Goal: Information Seeking & Learning: Learn about a topic

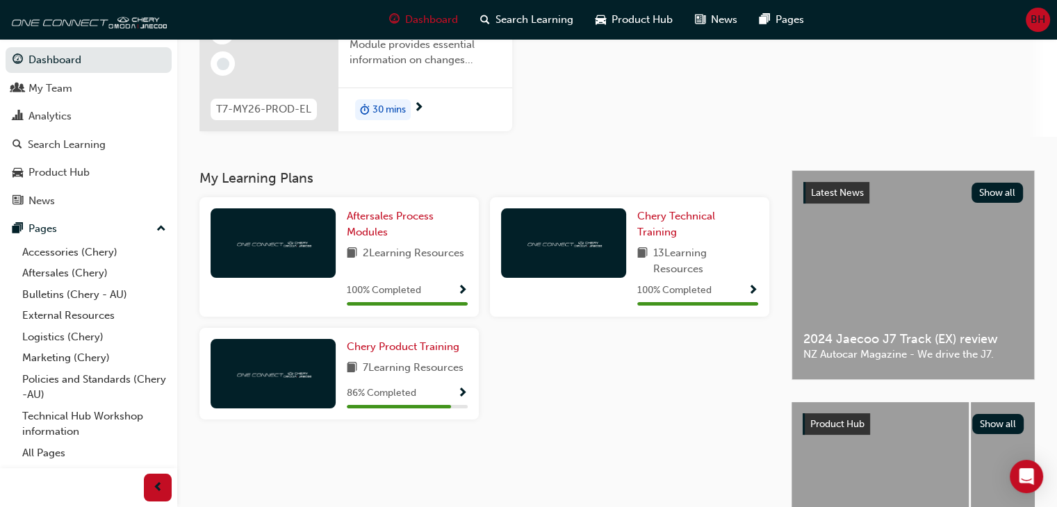
scroll to position [170, 0]
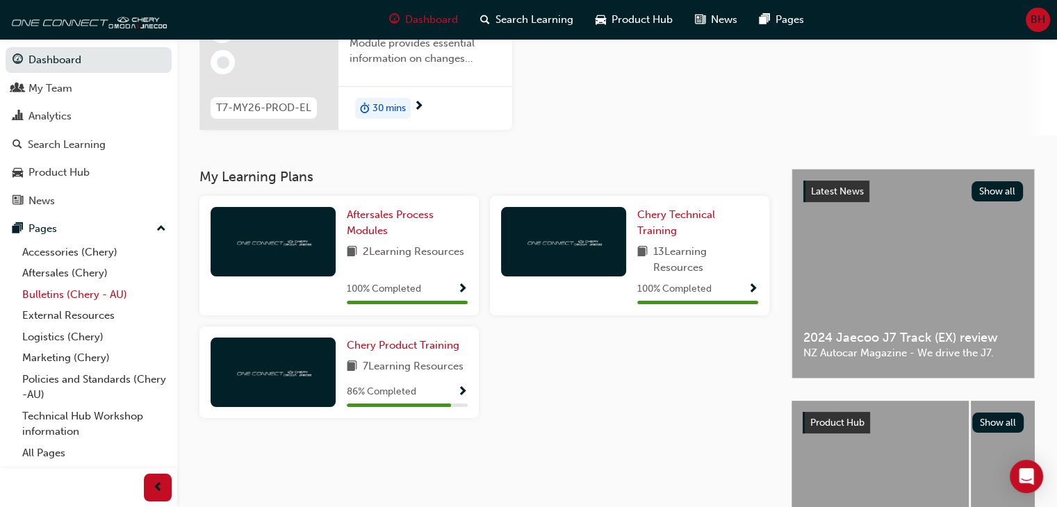
click at [78, 301] on link "Bulletins (Chery - AU)" at bounding box center [94, 295] width 155 height 22
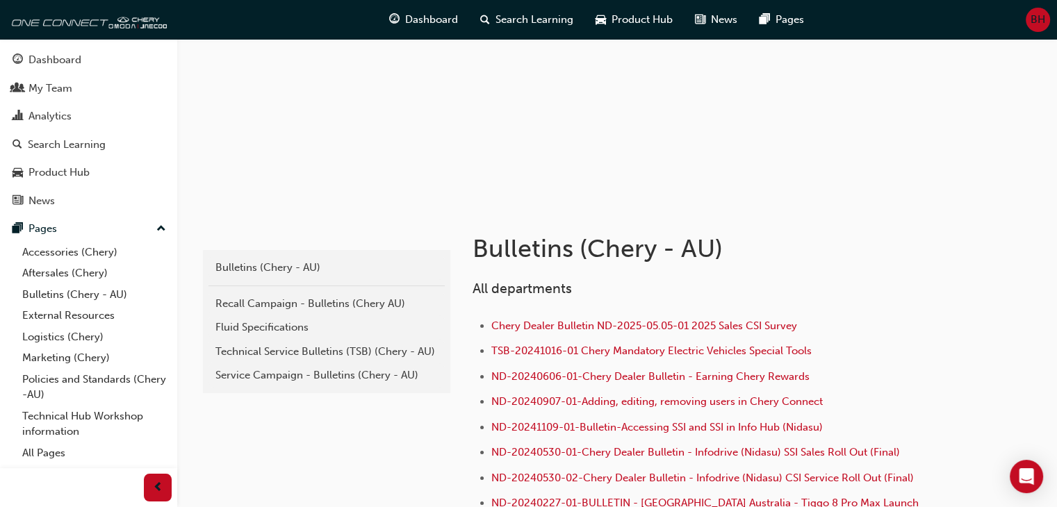
scroll to position [110, 0]
click at [286, 309] on div "Recall Campaign - Bulletins (Chery AU)" at bounding box center [326, 305] width 222 height 16
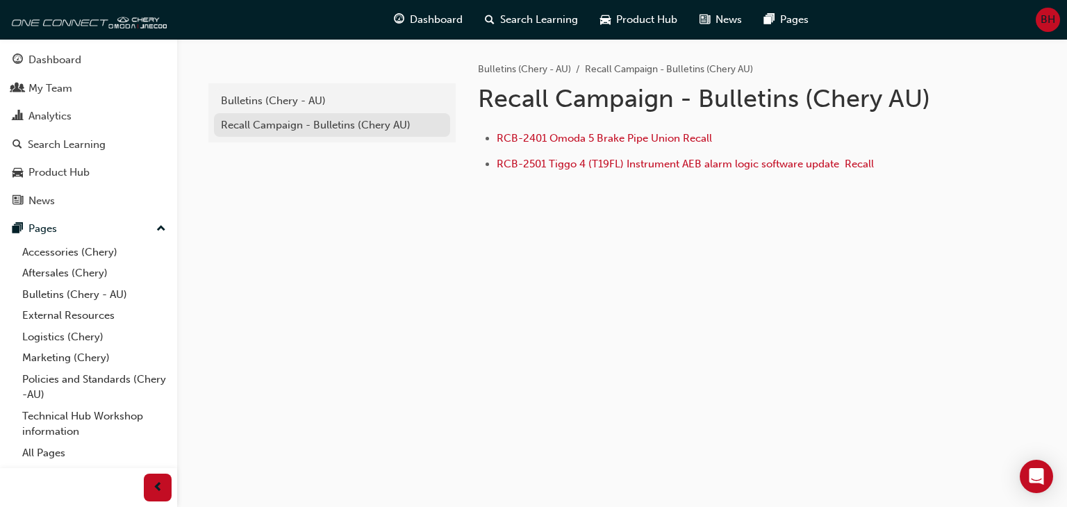
click at [379, 125] on div "Recall Campaign - Bulletins (Chery AU)" at bounding box center [332, 125] width 222 height 16
click at [327, 106] on div "Bulletins (Chery - AU)" at bounding box center [332, 101] width 222 height 16
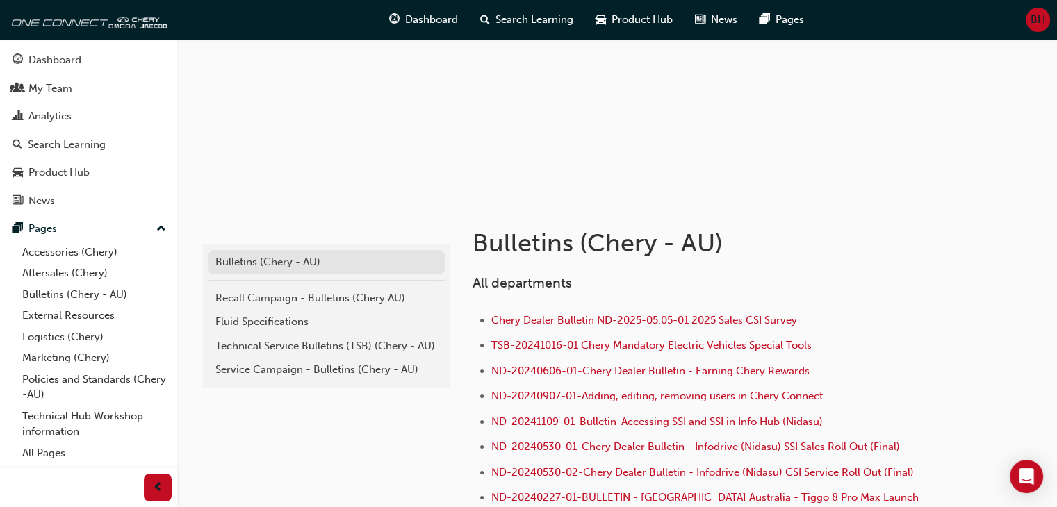
scroll to position [118, 0]
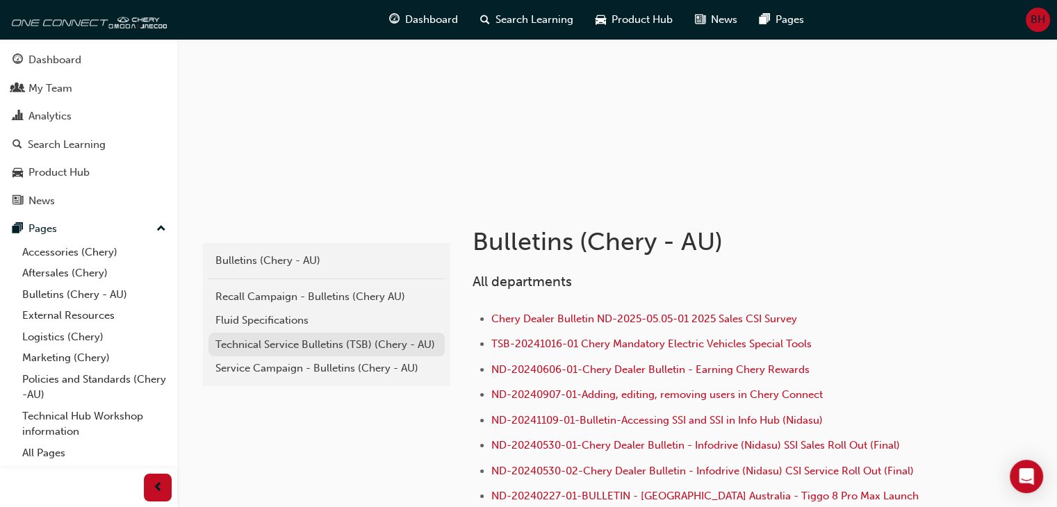
click at [303, 342] on div "Technical Service Bulletins (TSB) (Chery - AU)" at bounding box center [326, 345] width 222 height 16
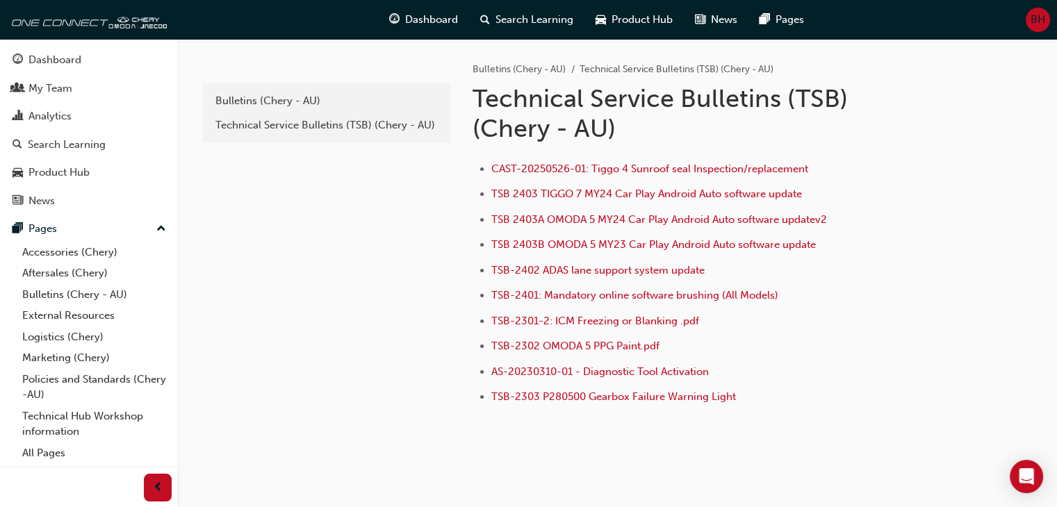
scroll to position [33, 0]
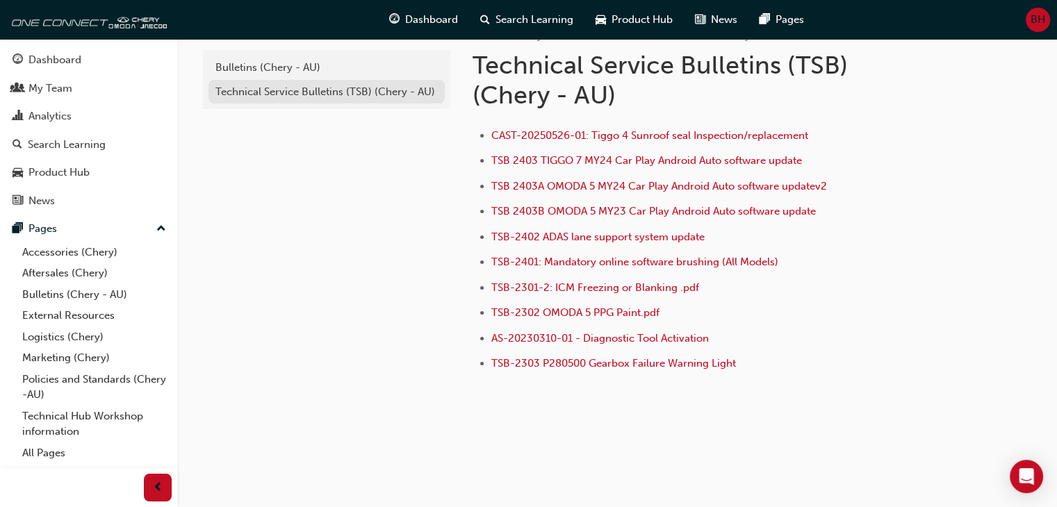
click at [361, 97] on div "Technical Service Bulletins (TSB) (Chery - AU)" at bounding box center [326, 92] width 222 height 16
click at [286, 70] on div "Bulletins (Chery - AU)" at bounding box center [326, 68] width 222 height 16
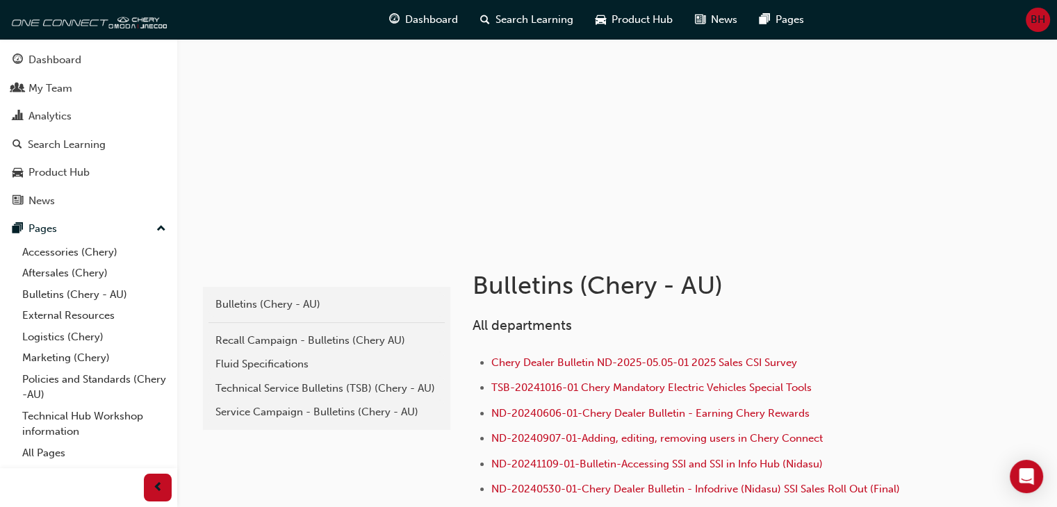
scroll to position [75, 0]
click at [351, 415] on div "Service Campaign - Bulletins (Chery - AU)" at bounding box center [326, 412] width 222 height 16
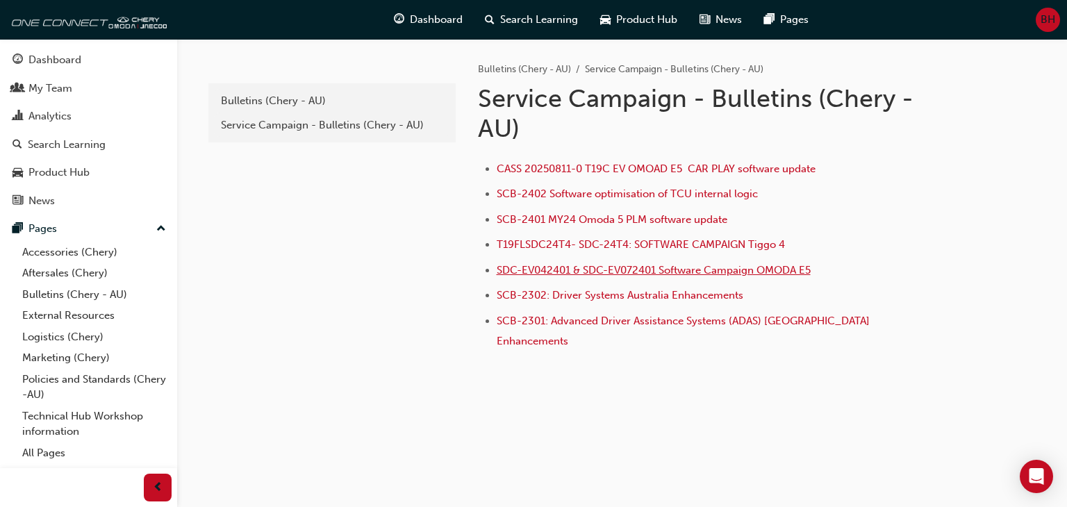
click at [577, 269] on span "SDC-EV042401 & SDC-EV072401 Software Campaign OMODA E5" at bounding box center [654, 270] width 314 height 13
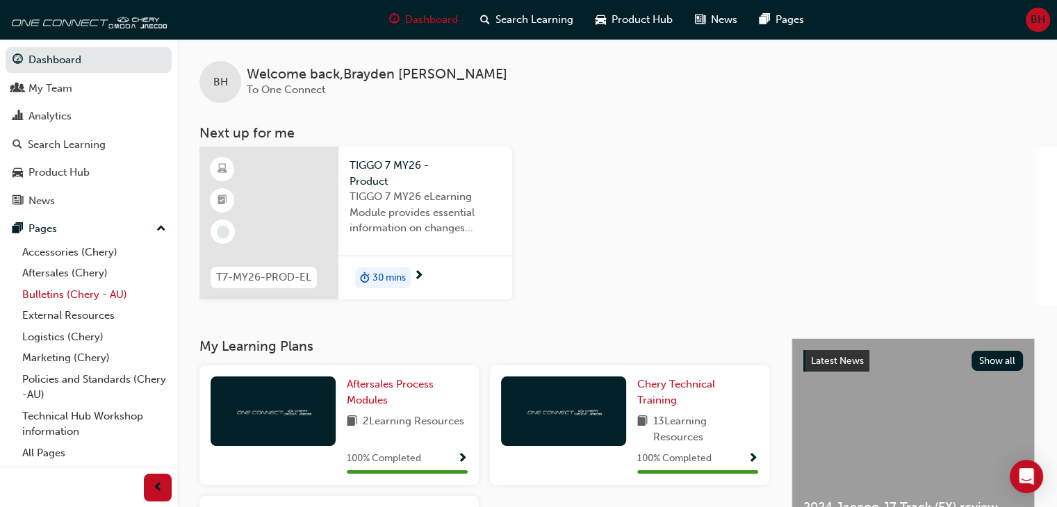
click at [50, 290] on link "Bulletins (Chery - AU)" at bounding box center [94, 295] width 155 height 22
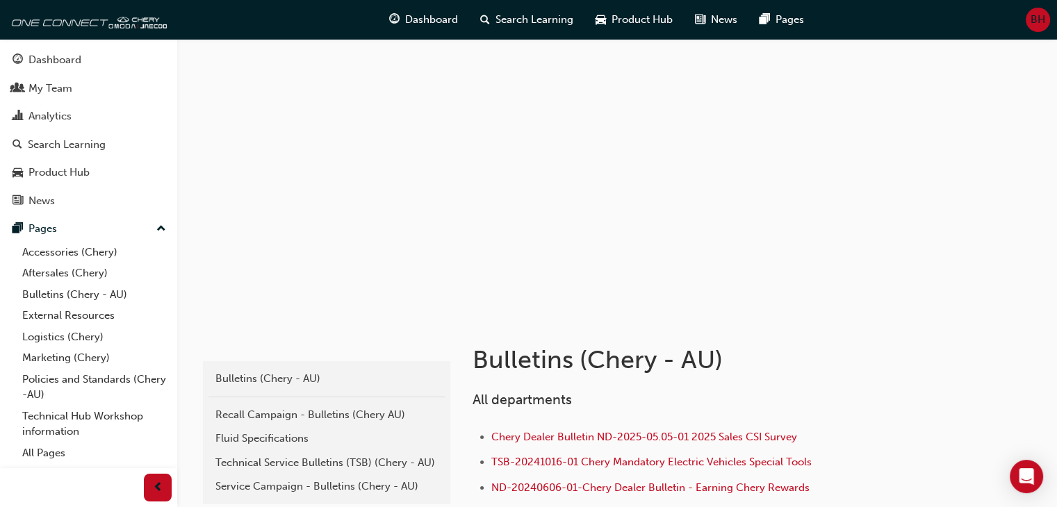
scroll to position [131, 0]
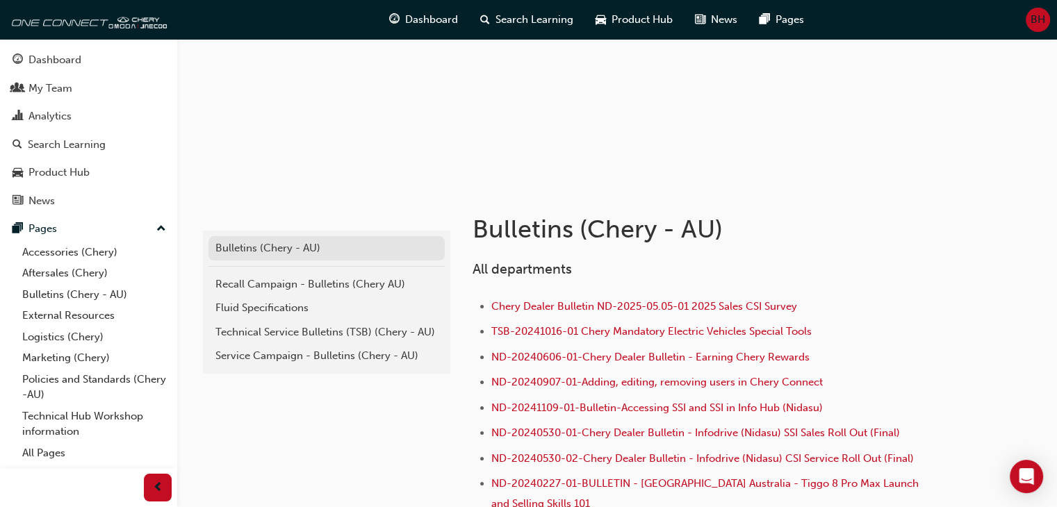
click at [253, 245] on div "Bulletins (Chery - AU)" at bounding box center [326, 248] width 222 height 16
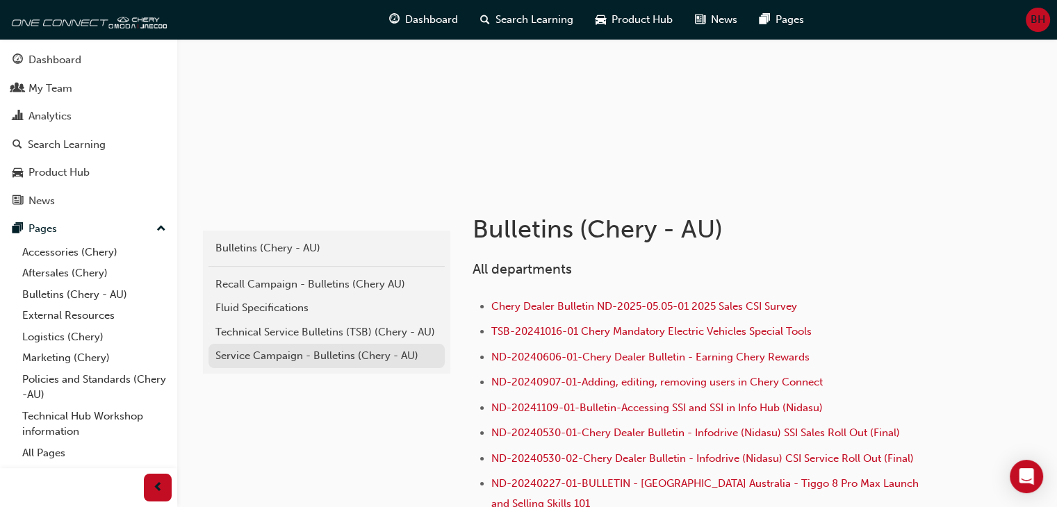
click at [297, 352] on div "Service Campaign - Bulletins (Chery - AU)" at bounding box center [326, 356] width 222 height 16
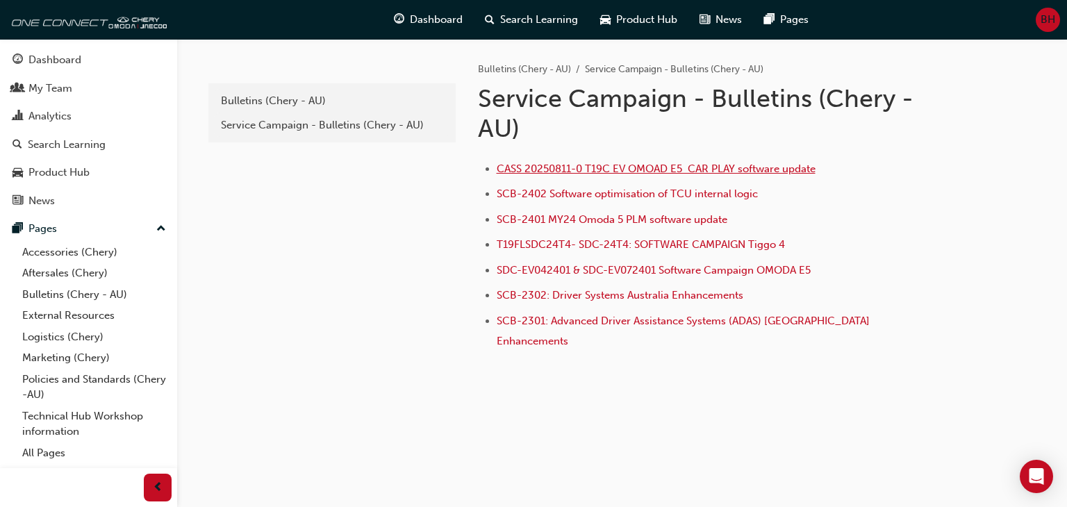
click at [594, 169] on span "CASS 20250811-0 T19C EV OMOAD E5 CAR PLAY software update" at bounding box center [656, 169] width 319 height 13
